Goal: Transaction & Acquisition: Purchase product/service

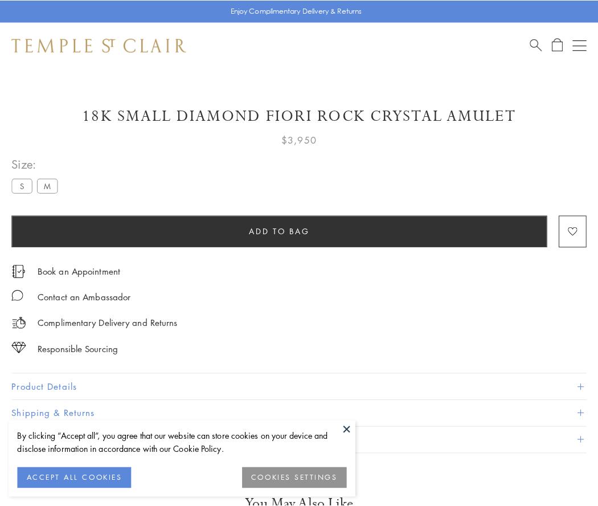
scroll to position [67, 0]
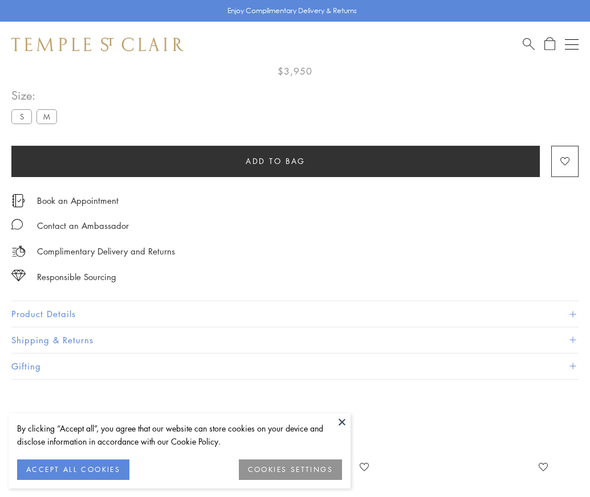
click at [275, 160] on span "Add to bag" at bounding box center [276, 161] width 60 height 13
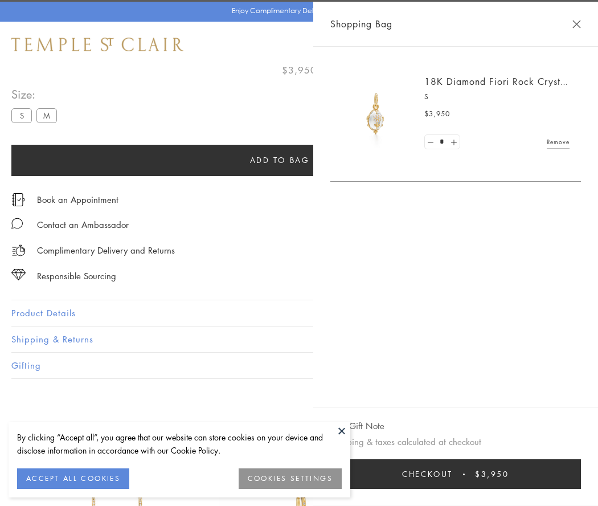
click at [470, 474] on button "Checkout $3,950" at bounding box center [455, 474] width 251 height 30
